Goal: Information Seeking & Learning: Check status

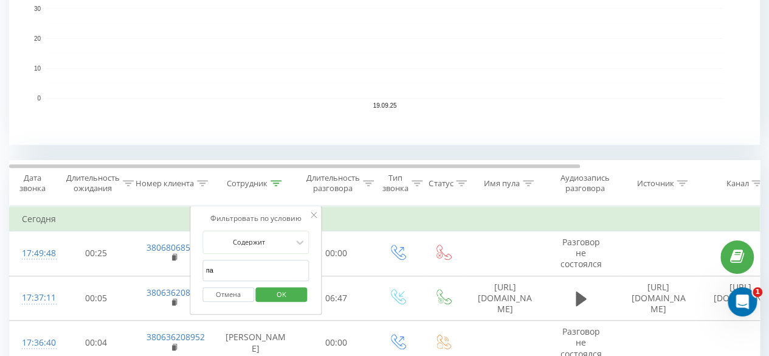
type input "п"
click at [280, 303] on div "Отмена OK" at bounding box center [255, 294] width 107 height 27
click at [271, 285] on span "OK" at bounding box center [281, 294] width 34 height 19
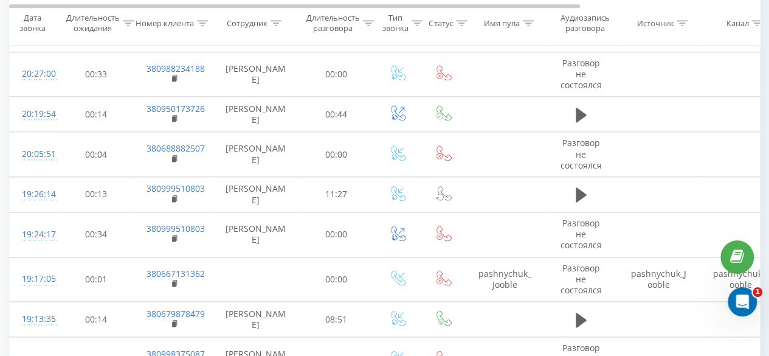
scroll to position [778, 0]
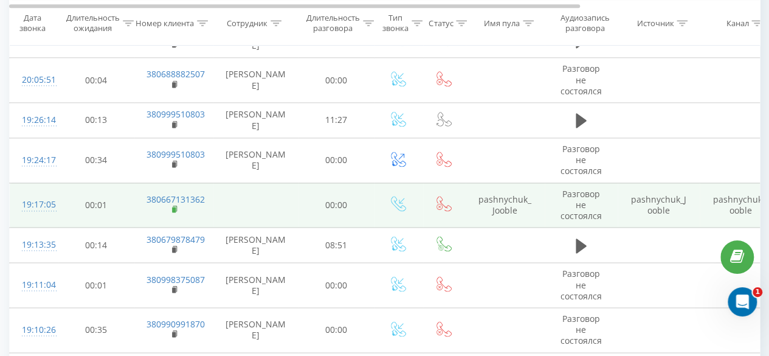
click at [174, 205] on icon at bounding box center [175, 209] width 7 height 9
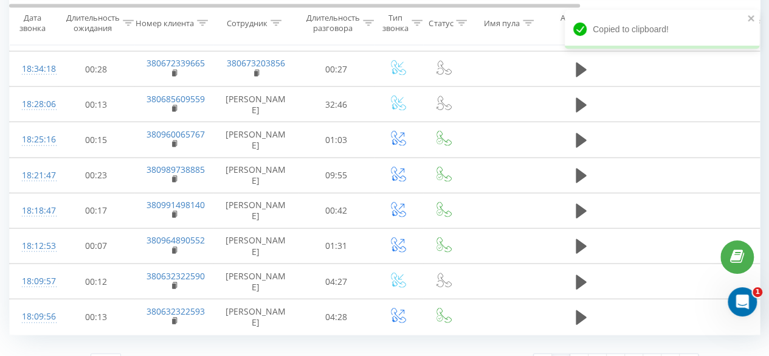
scroll to position [1257, 0]
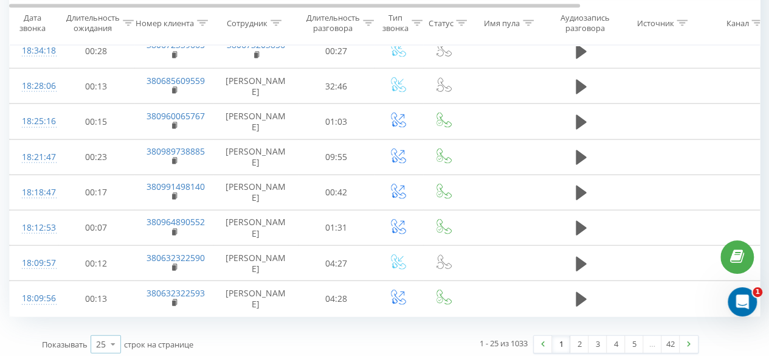
click at [112, 341] on icon at bounding box center [113, 344] width 18 height 24
click at [102, 323] on span "100" at bounding box center [103, 327] width 15 height 12
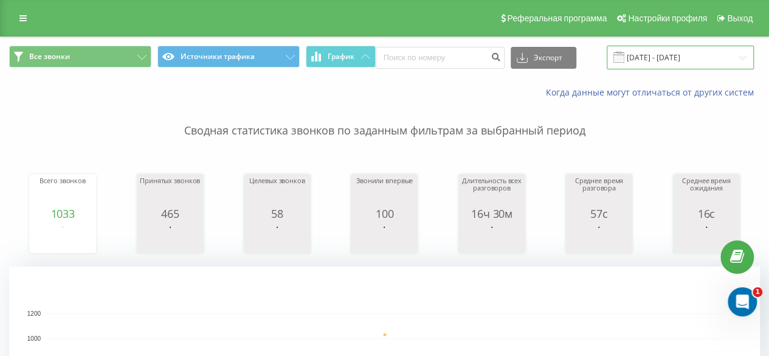
click at [645, 55] on input "[DATE] - [DATE]" at bounding box center [680, 58] width 147 height 24
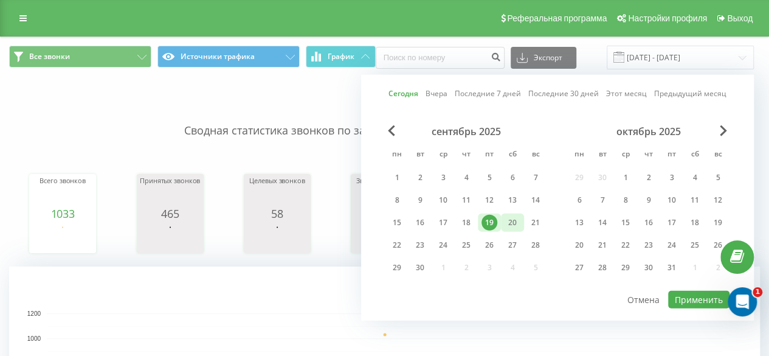
click at [515, 221] on div "20" at bounding box center [513, 223] width 16 height 16
click at [690, 293] on button "Применить" at bounding box center [698, 300] width 61 height 18
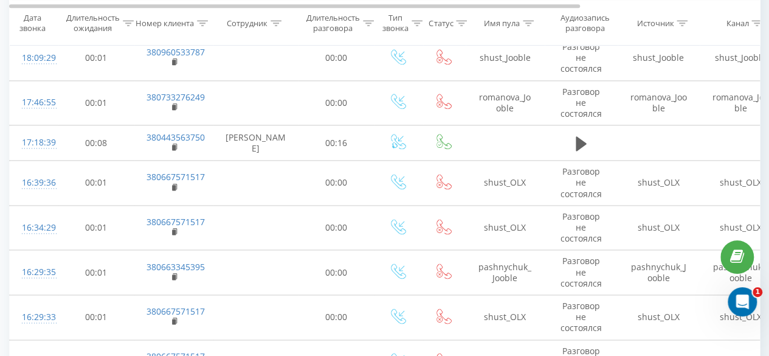
scroll to position [790, 0]
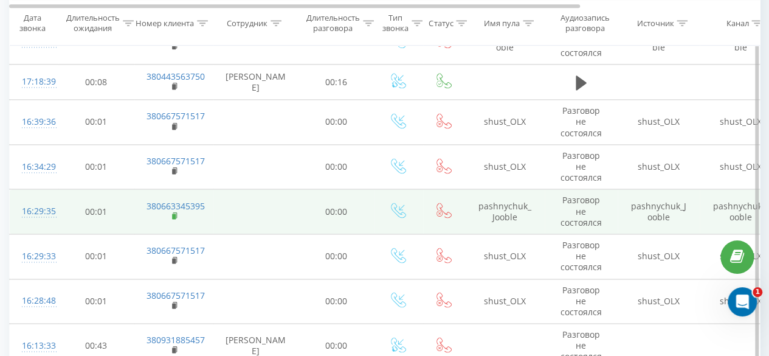
click at [174, 215] on rect at bounding box center [174, 215] width 4 height 5
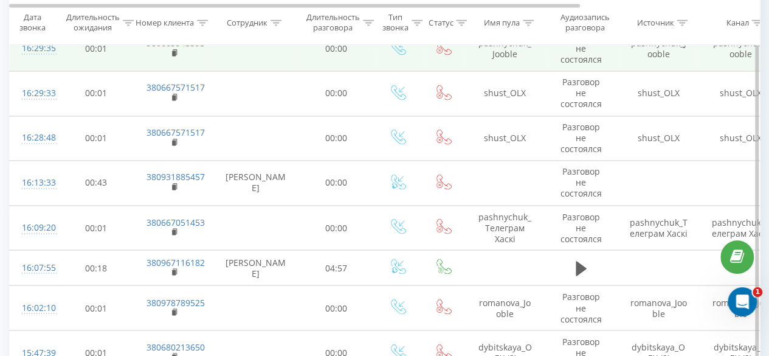
scroll to position [973, 0]
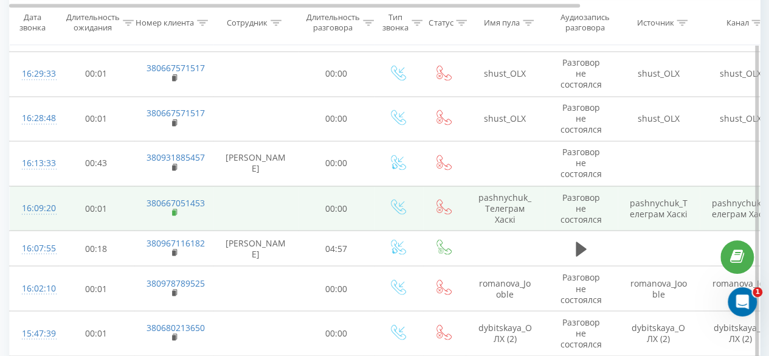
click at [176, 208] on icon at bounding box center [175, 212] width 7 height 9
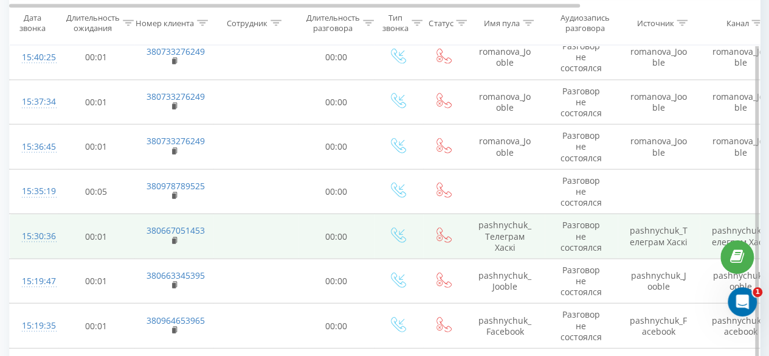
scroll to position [1459, 0]
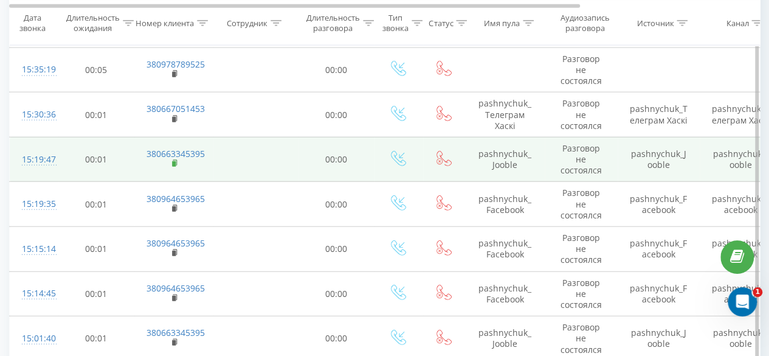
click at [174, 161] on rect at bounding box center [174, 163] width 4 height 5
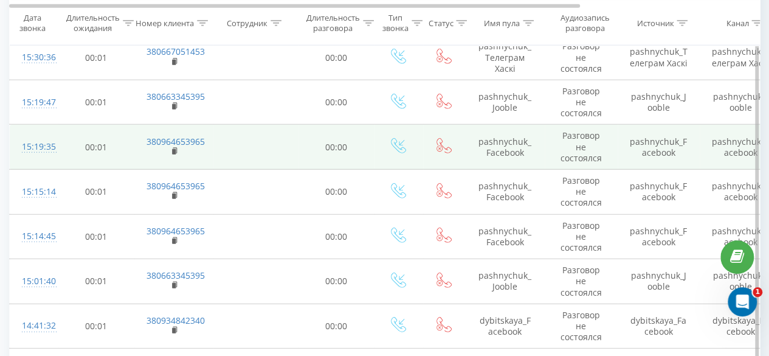
scroll to position [1520, 0]
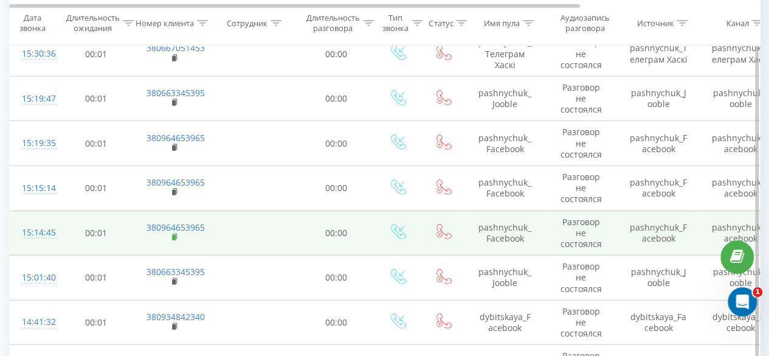
click at [174, 235] on rect at bounding box center [174, 237] width 4 height 5
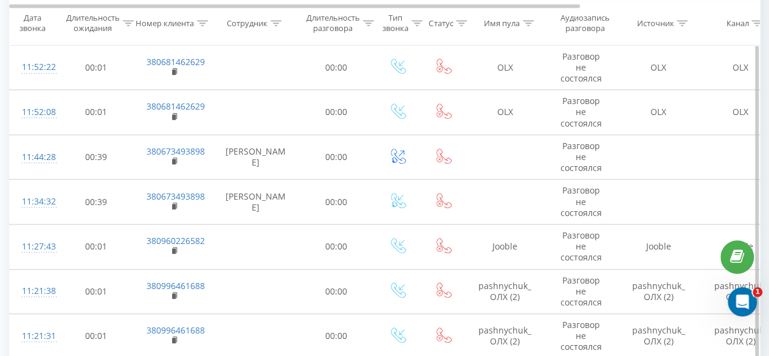
scroll to position [2797, 0]
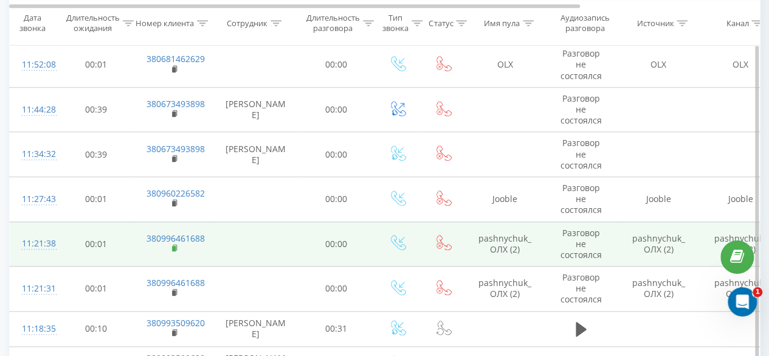
click at [173, 246] on rect at bounding box center [174, 248] width 4 height 5
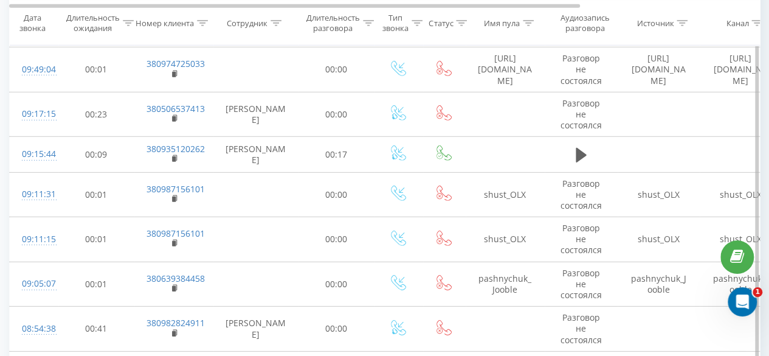
scroll to position [4134, 0]
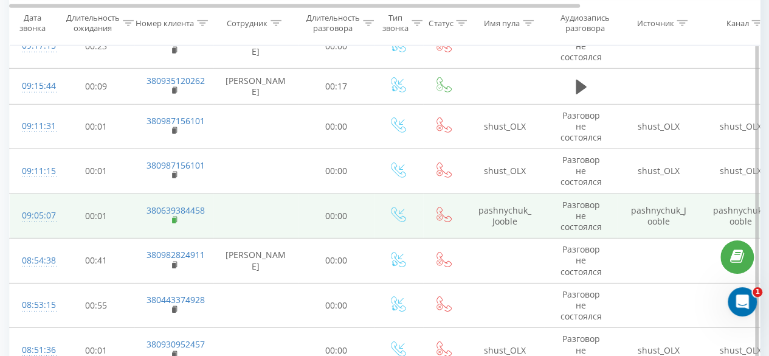
click at [174, 218] on rect at bounding box center [174, 220] width 4 height 5
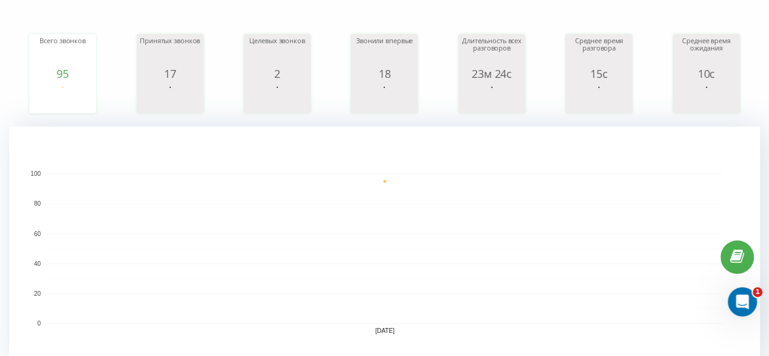
scroll to position [0, 0]
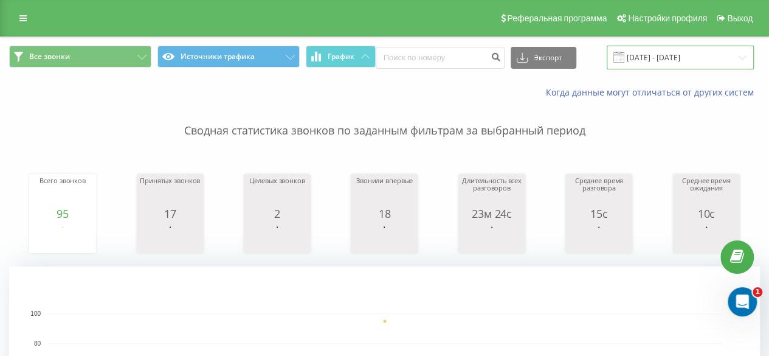
click at [641, 60] on input "[DATE] - [DATE]" at bounding box center [680, 58] width 147 height 24
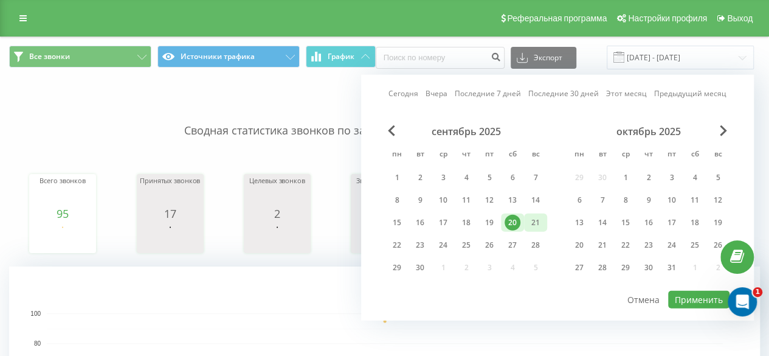
click at [540, 221] on div "21" at bounding box center [536, 223] width 16 height 16
click at [687, 295] on button "Применить" at bounding box center [698, 300] width 61 height 18
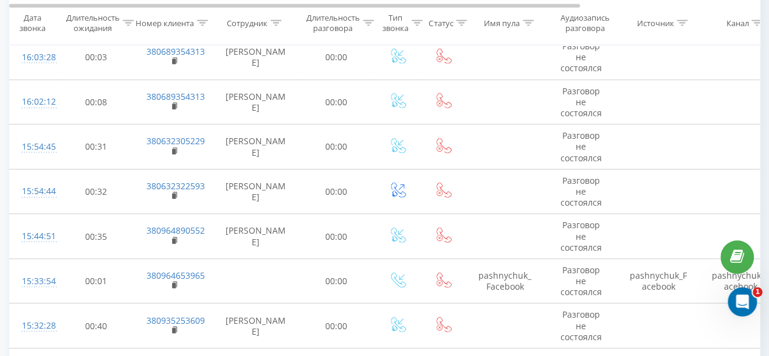
scroll to position [1459, 0]
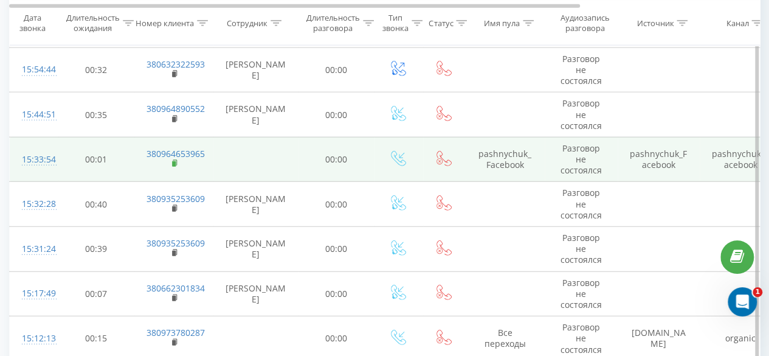
click at [176, 159] on icon at bounding box center [175, 163] width 7 height 9
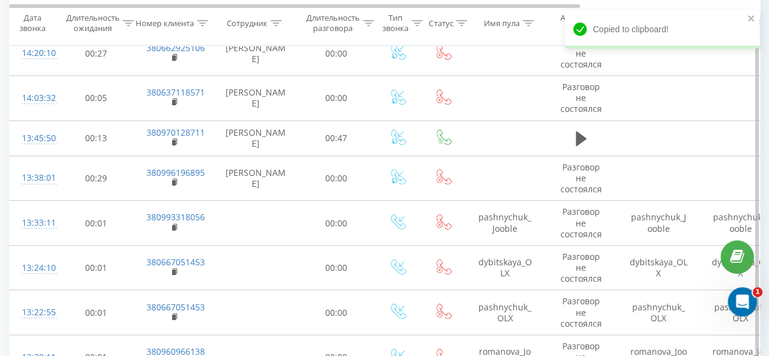
scroll to position [2189, 0]
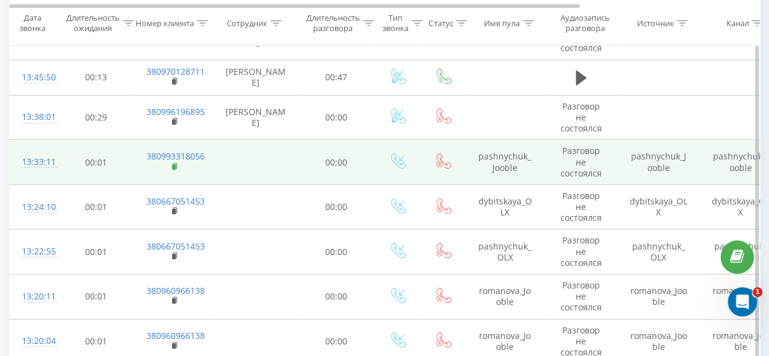
click at [176, 162] on icon at bounding box center [175, 166] width 7 height 9
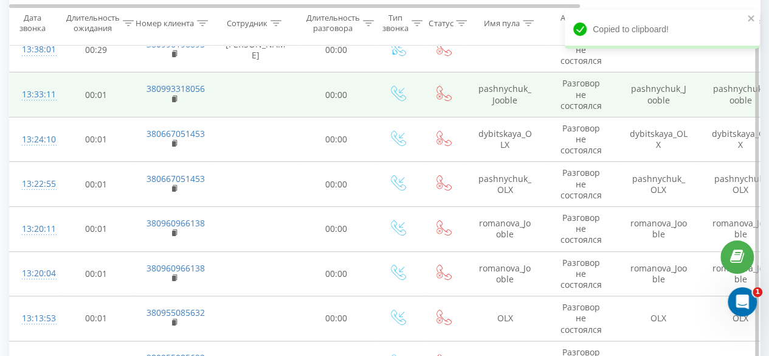
scroll to position [2310, 0]
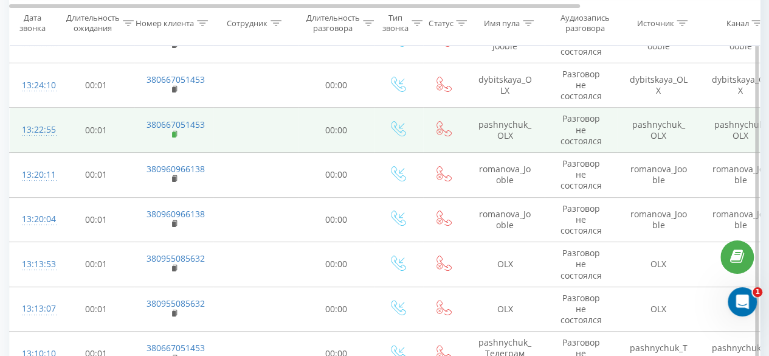
click at [174, 132] on rect at bounding box center [174, 134] width 4 height 5
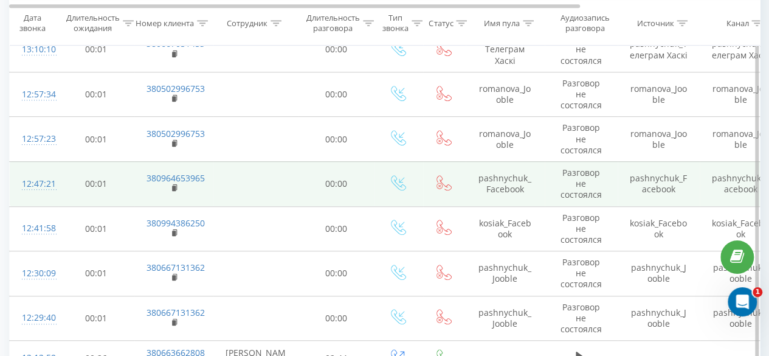
scroll to position [2736, 0]
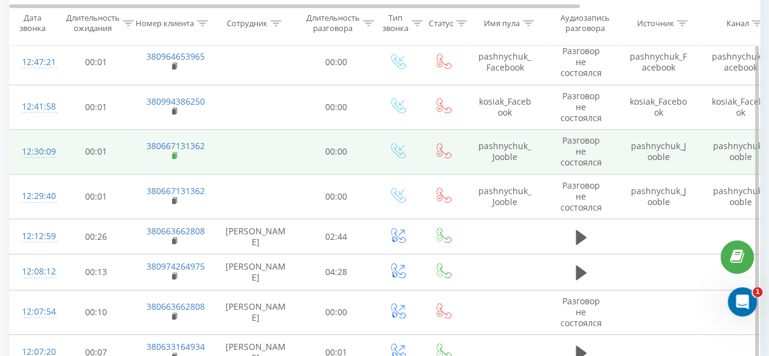
click at [172, 151] on icon at bounding box center [175, 155] width 7 height 9
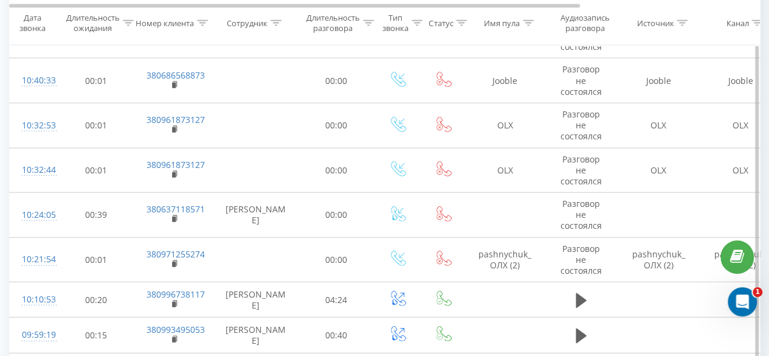
scroll to position [3769, 0]
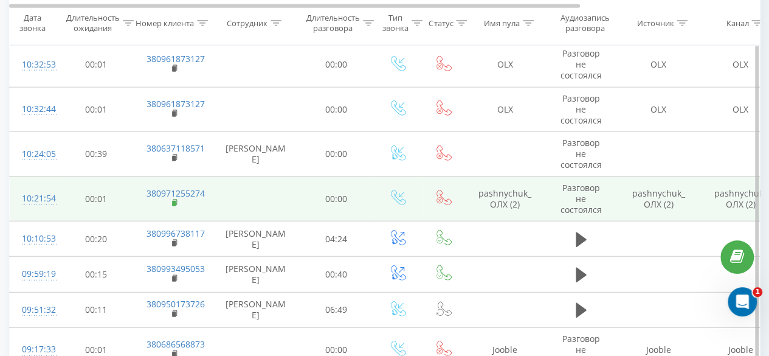
click at [174, 201] on rect at bounding box center [174, 203] width 4 height 5
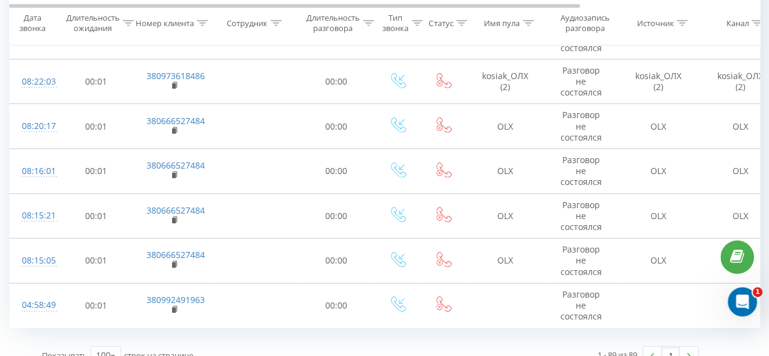
scroll to position [0, 0]
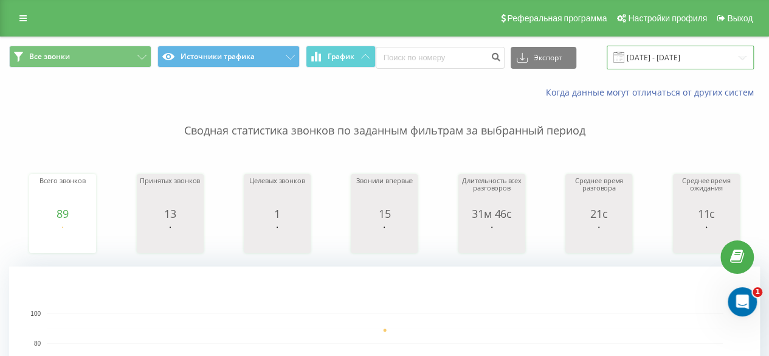
click at [640, 55] on input "[DATE] - [DATE]" at bounding box center [680, 58] width 147 height 24
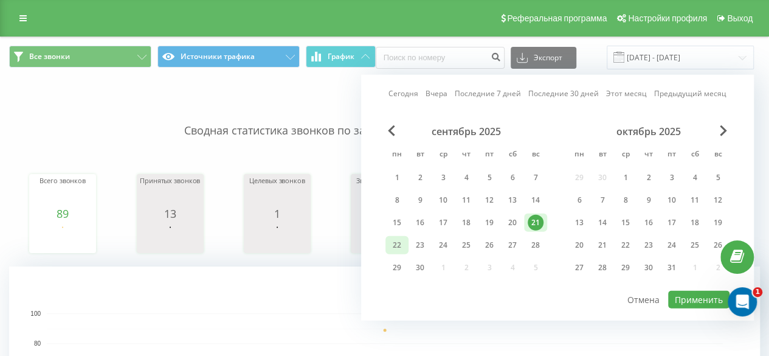
click at [399, 243] on div "22" at bounding box center [397, 245] width 16 height 16
click at [694, 297] on button "Применить" at bounding box center [698, 300] width 61 height 18
type input "[DATE] - [DATE]"
